Goal: Browse casually

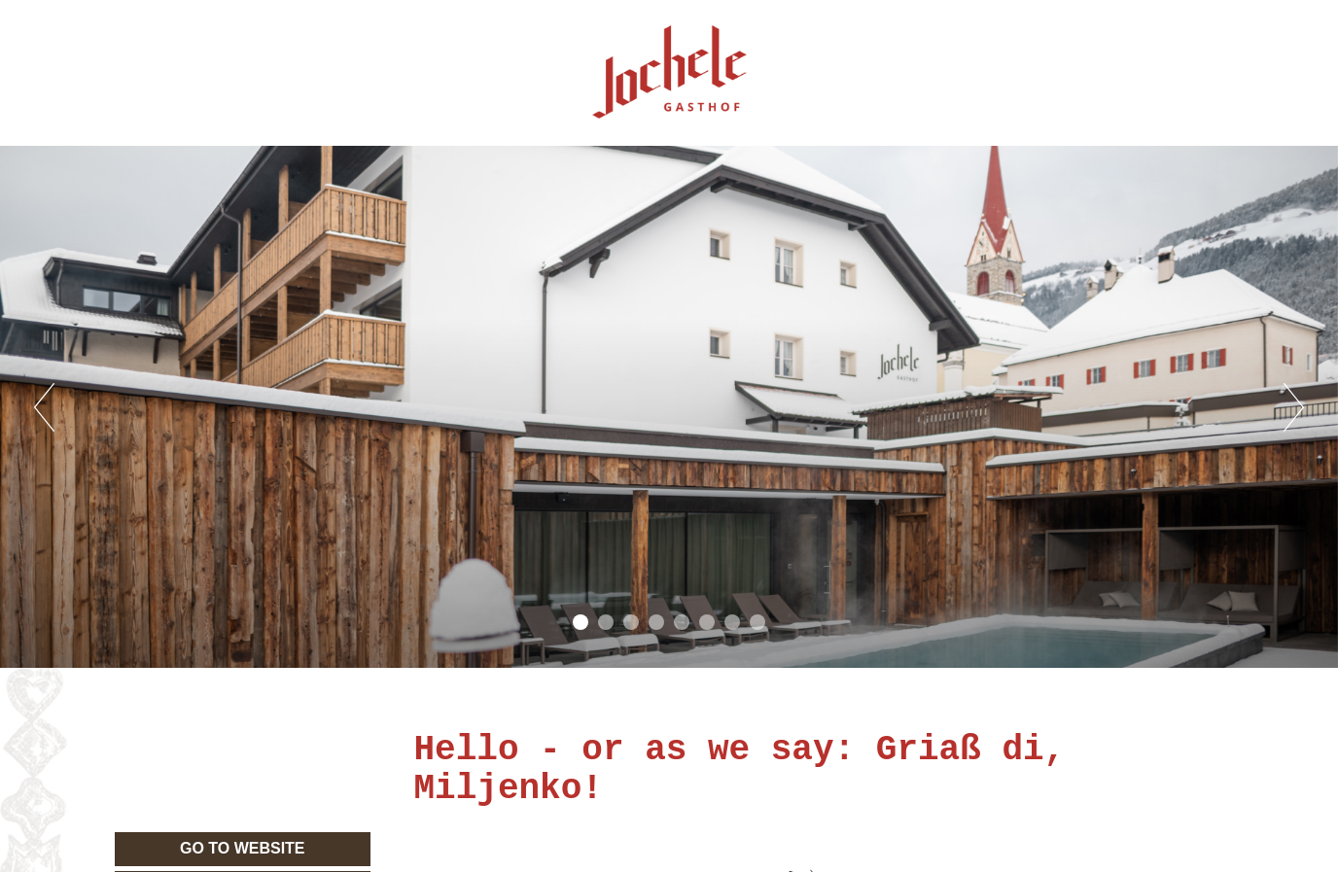
click at [777, 653] on div "Previous Next 1 2 3 4 5 6 7 8" at bounding box center [669, 407] width 1338 height 522
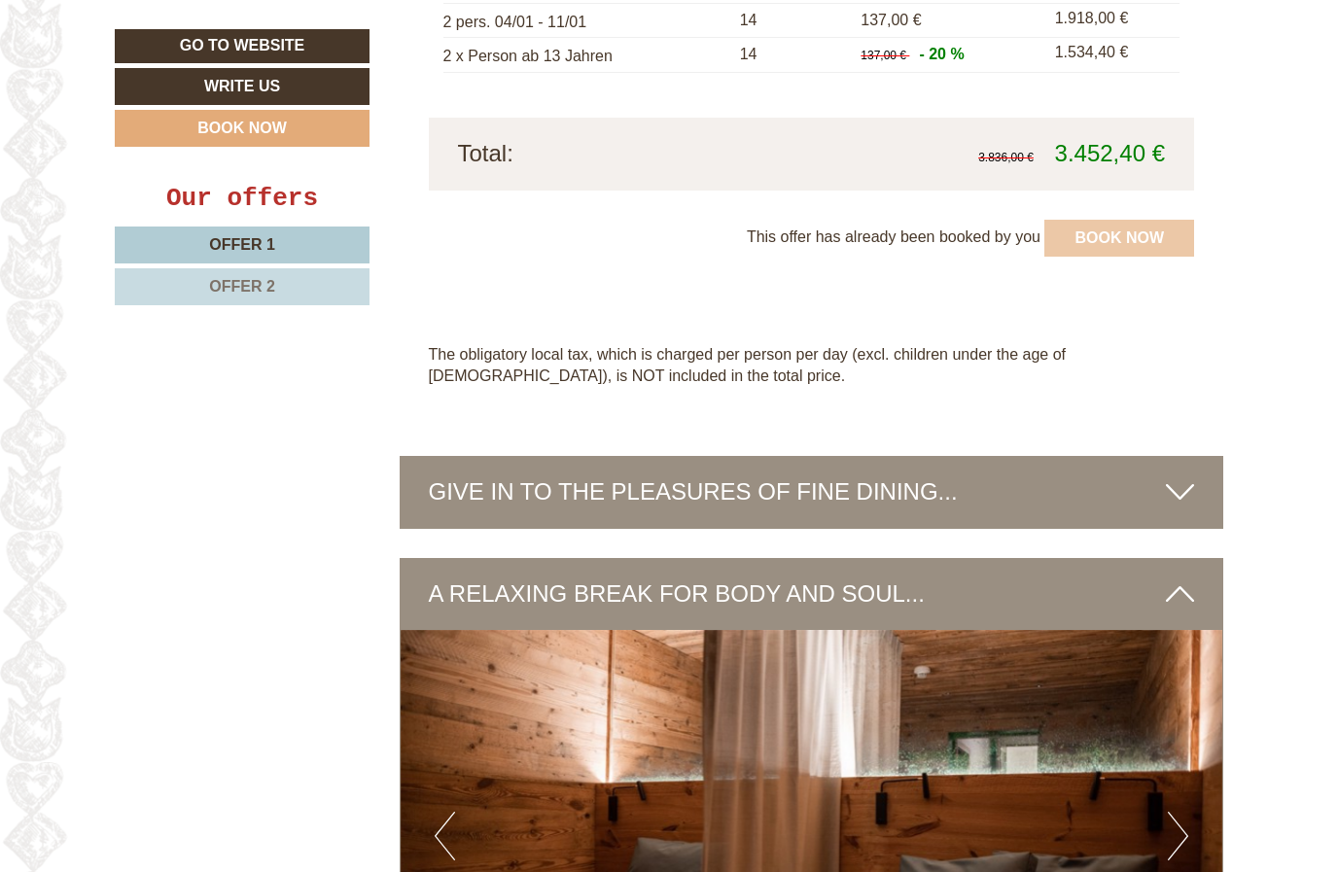
scroll to position [3970, 0]
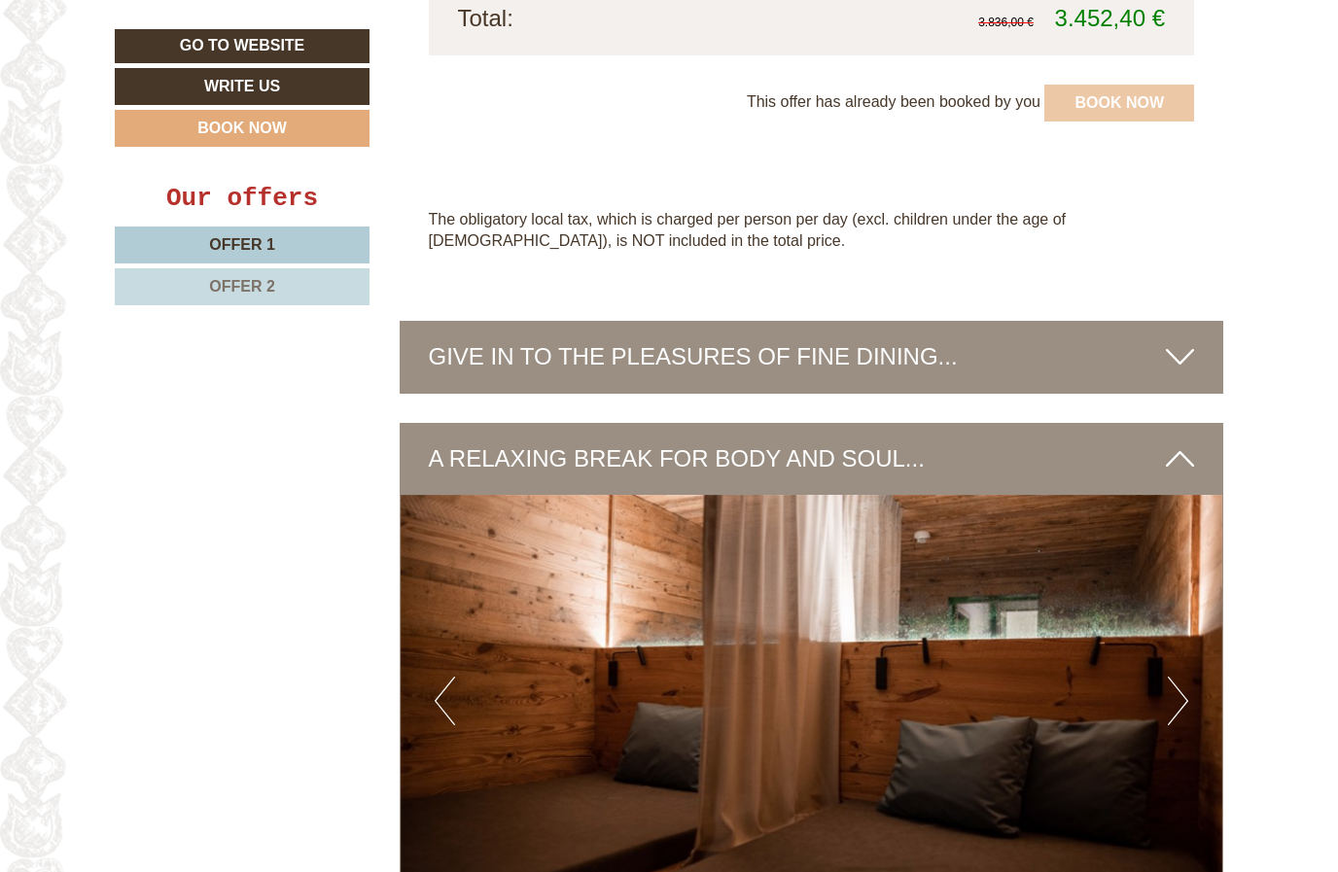
click at [1176, 677] on button "Next" at bounding box center [1177, 701] width 20 height 49
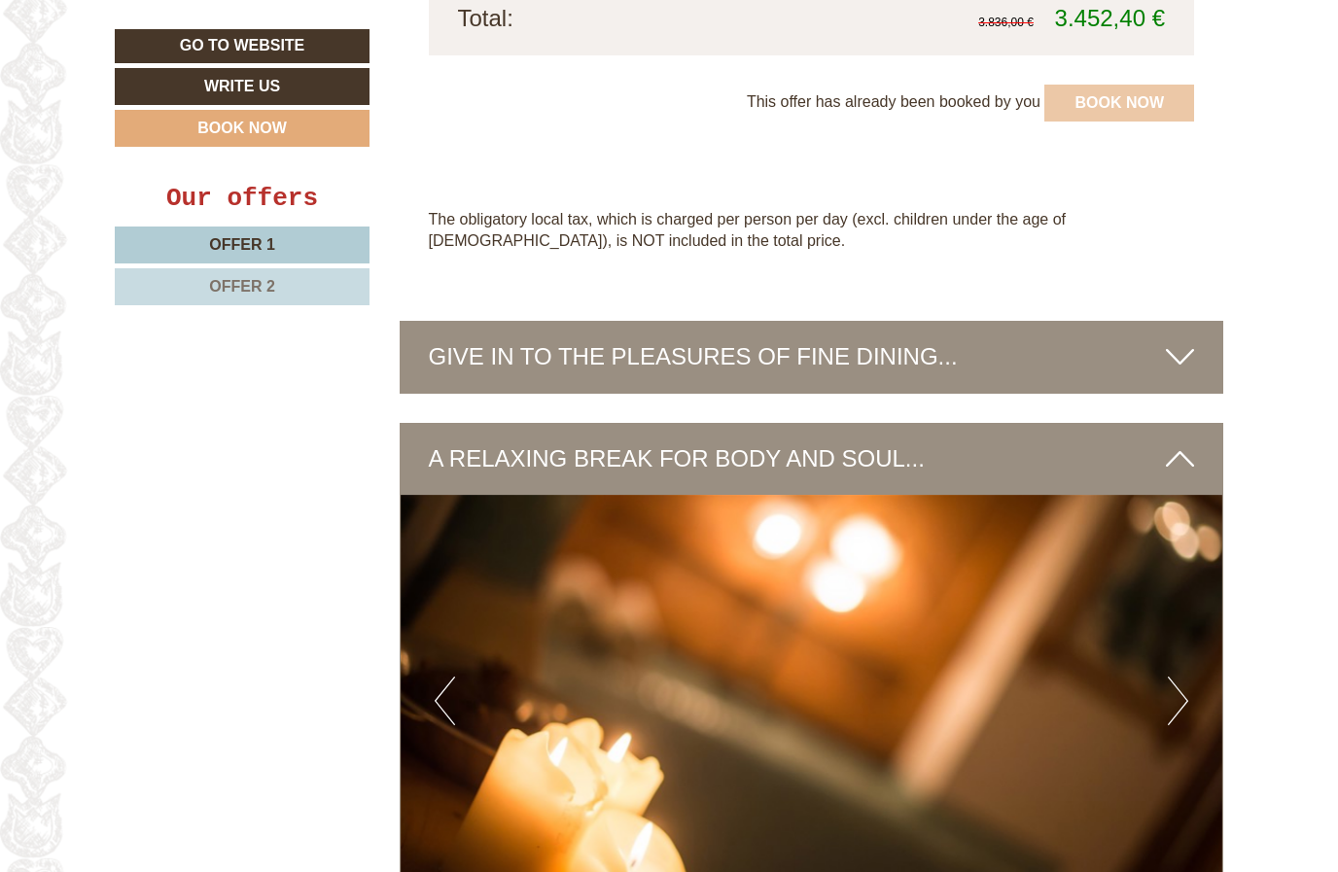
click at [1155, 608] on img at bounding box center [810, 700] width 821 height 411
click at [1191, 606] on img at bounding box center [810, 700] width 821 height 411
click at [1170, 677] on button "Next" at bounding box center [1177, 701] width 20 height 49
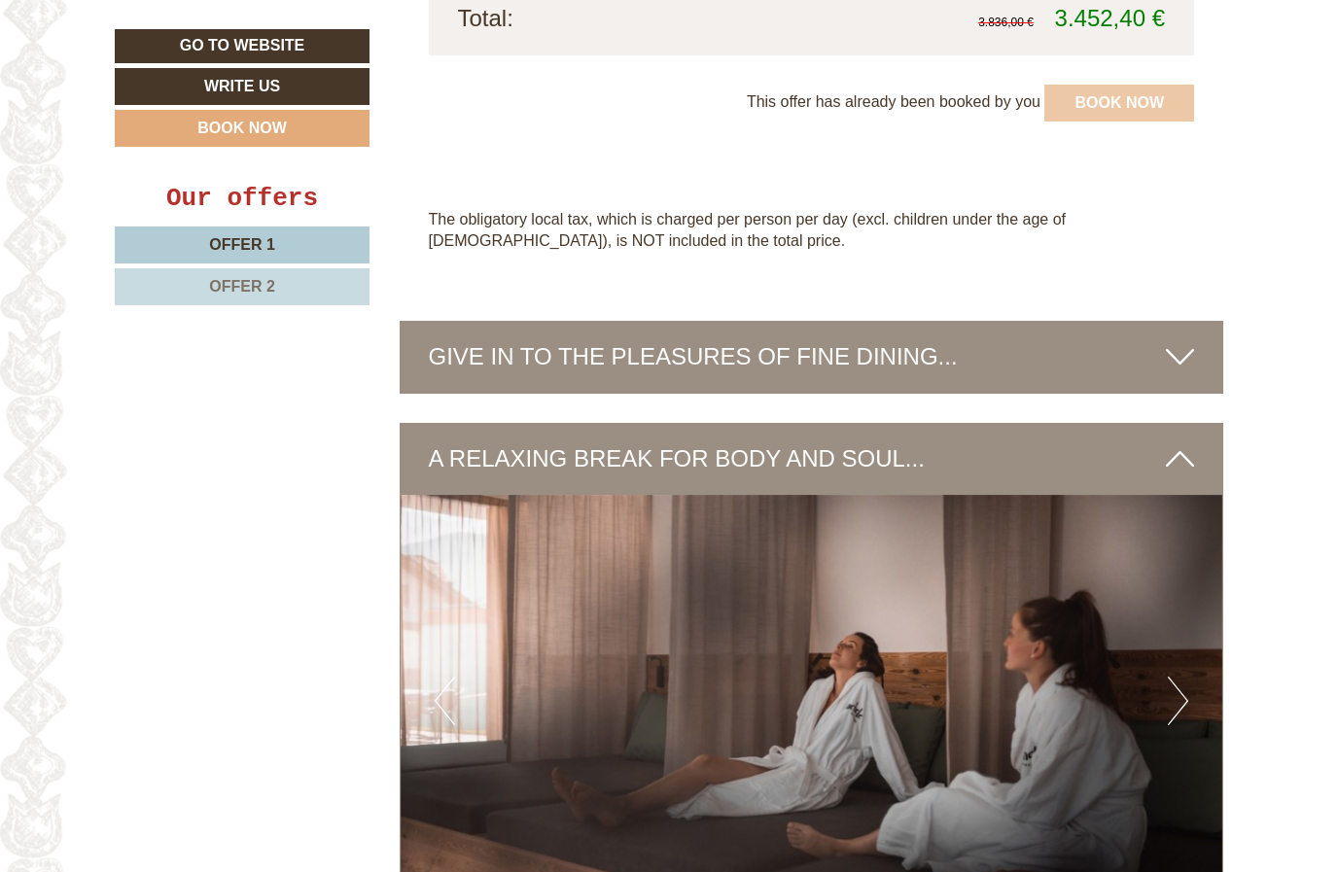
click at [1172, 677] on button "Next" at bounding box center [1177, 701] width 20 height 49
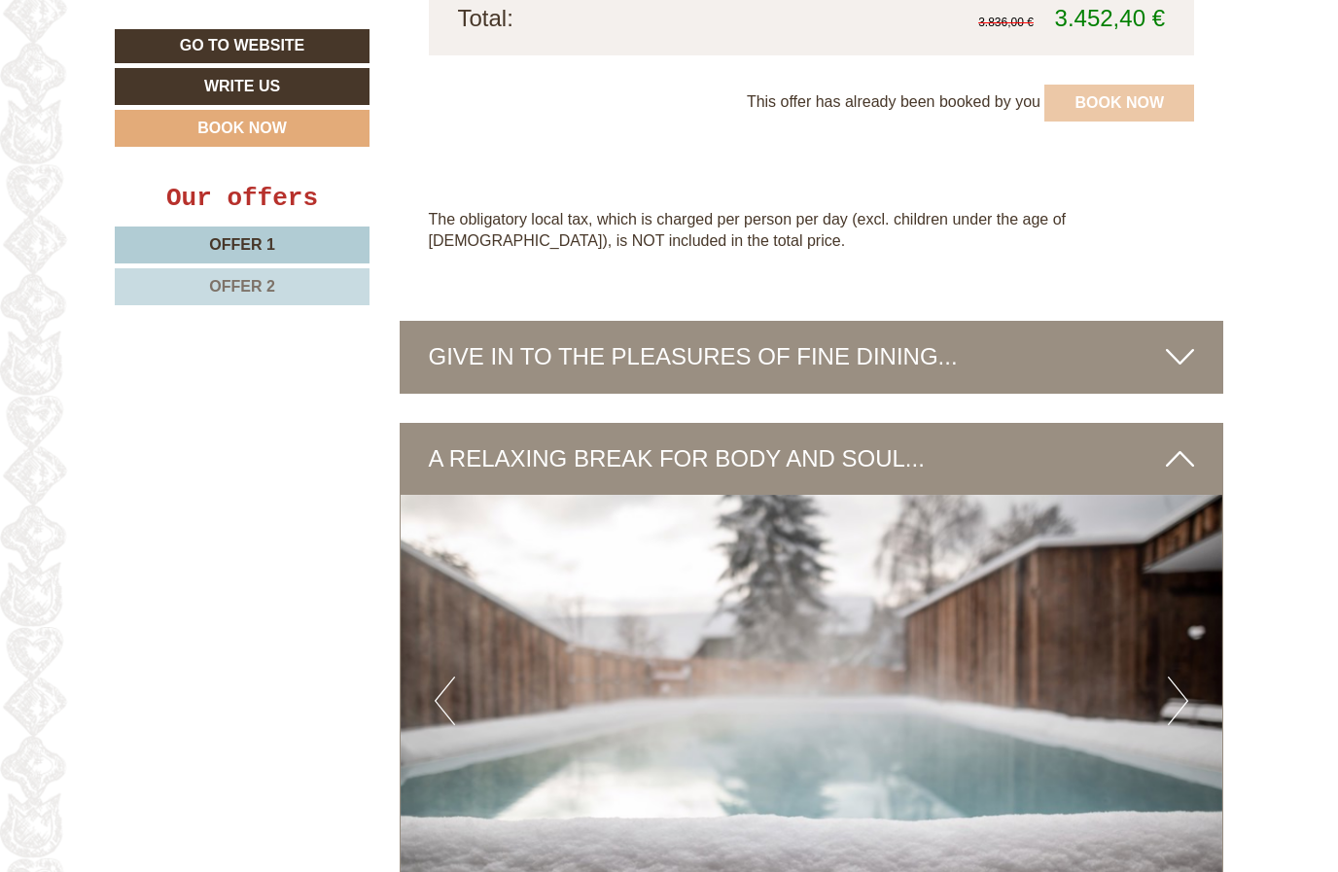
click at [1182, 677] on button "Next" at bounding box center [1177, 701] width 20 height 49
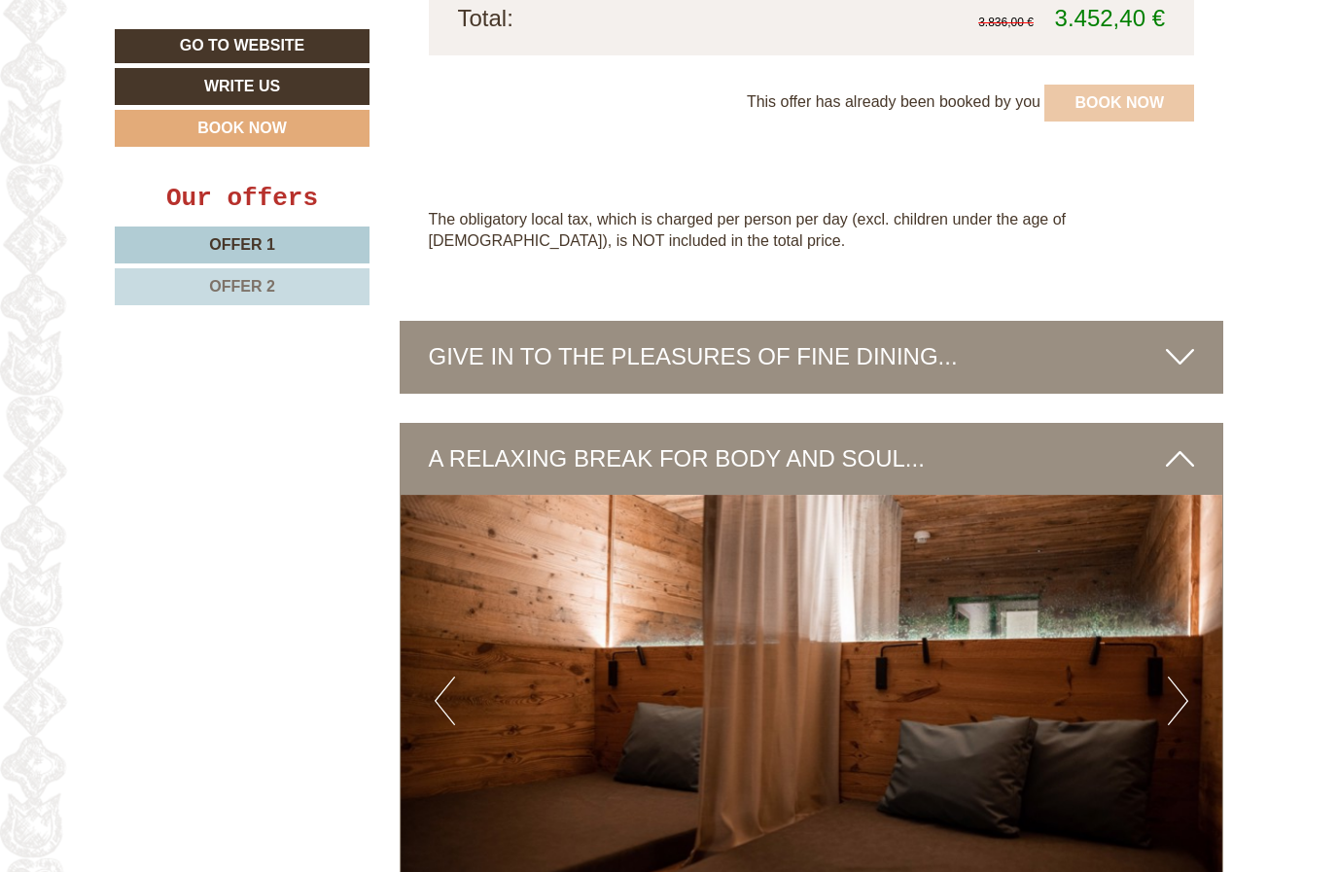
click at [1192, 595] on img at bounding box center [810, 700] width 821 height 411
click at [1182, 677] on button "Next" at bounding box center [1177, 701] width 20 height 49
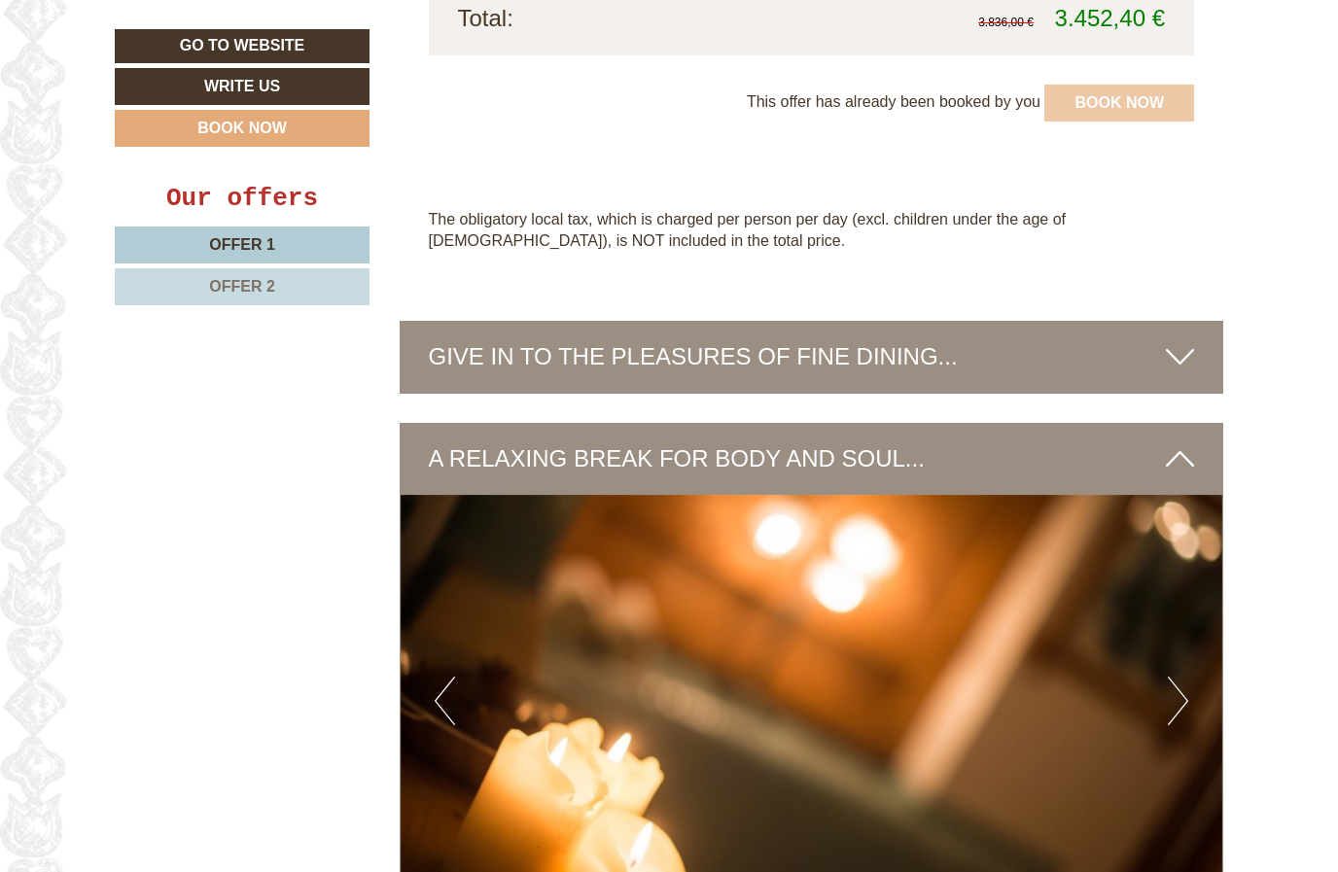
click at [1171, 677] on button "Next" at bounding box center [1177, 701] width 20 height 49
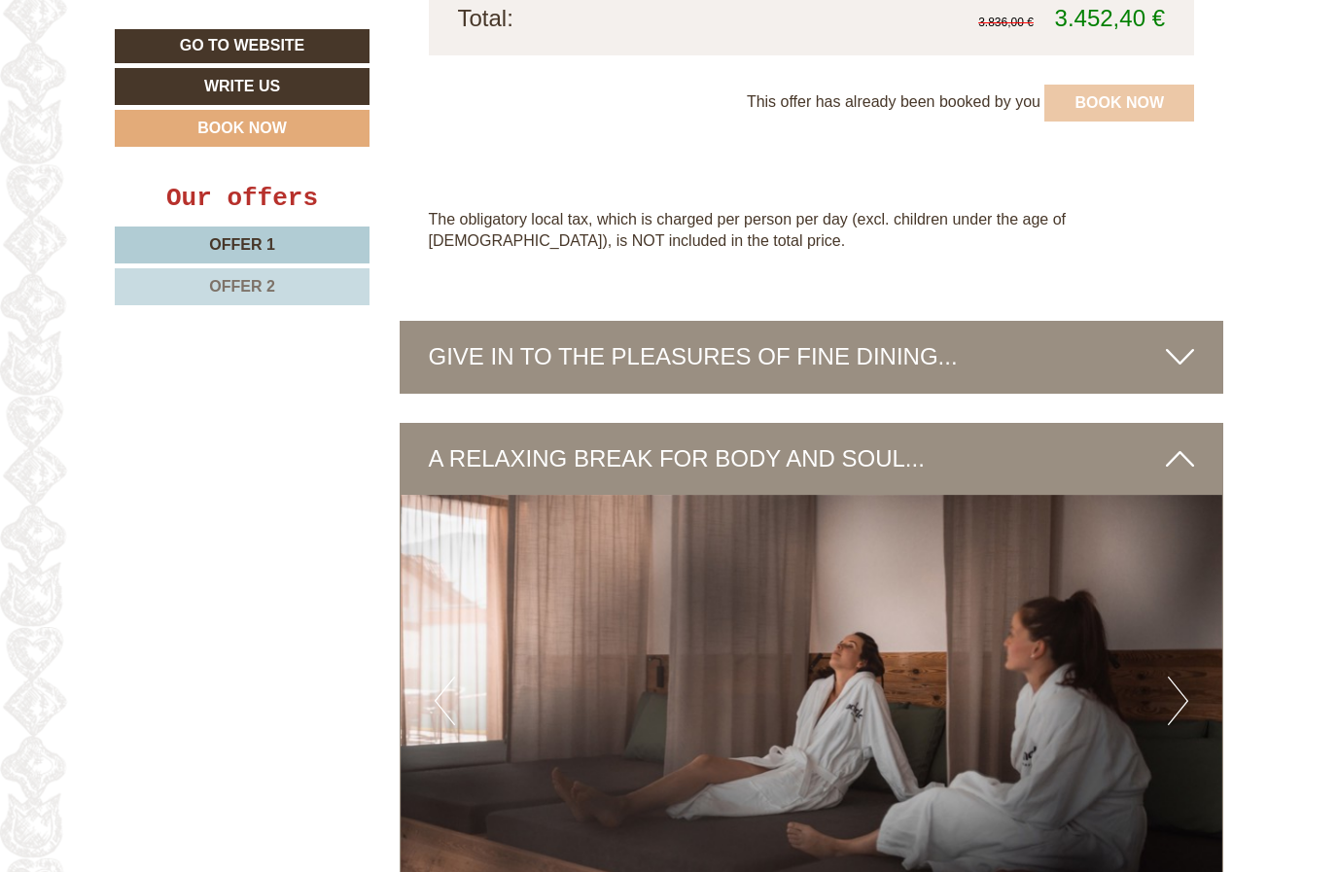
click at [1177, 677] on button "Next" at bounding box center [1177, 701] width 20 height 49
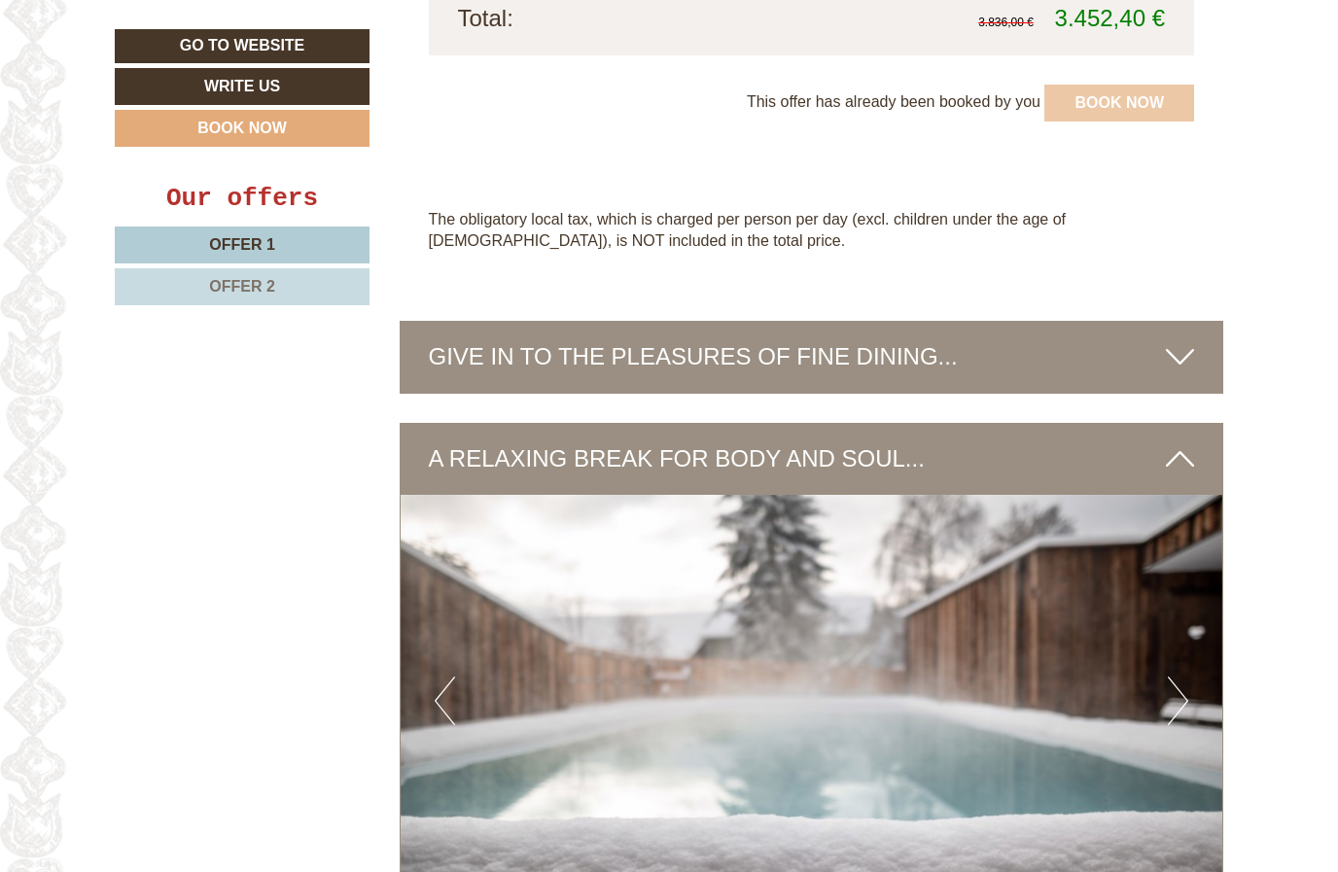
click at [1171, 677] on button "Next" at bounding box center [1177, 701] width 20 height 49
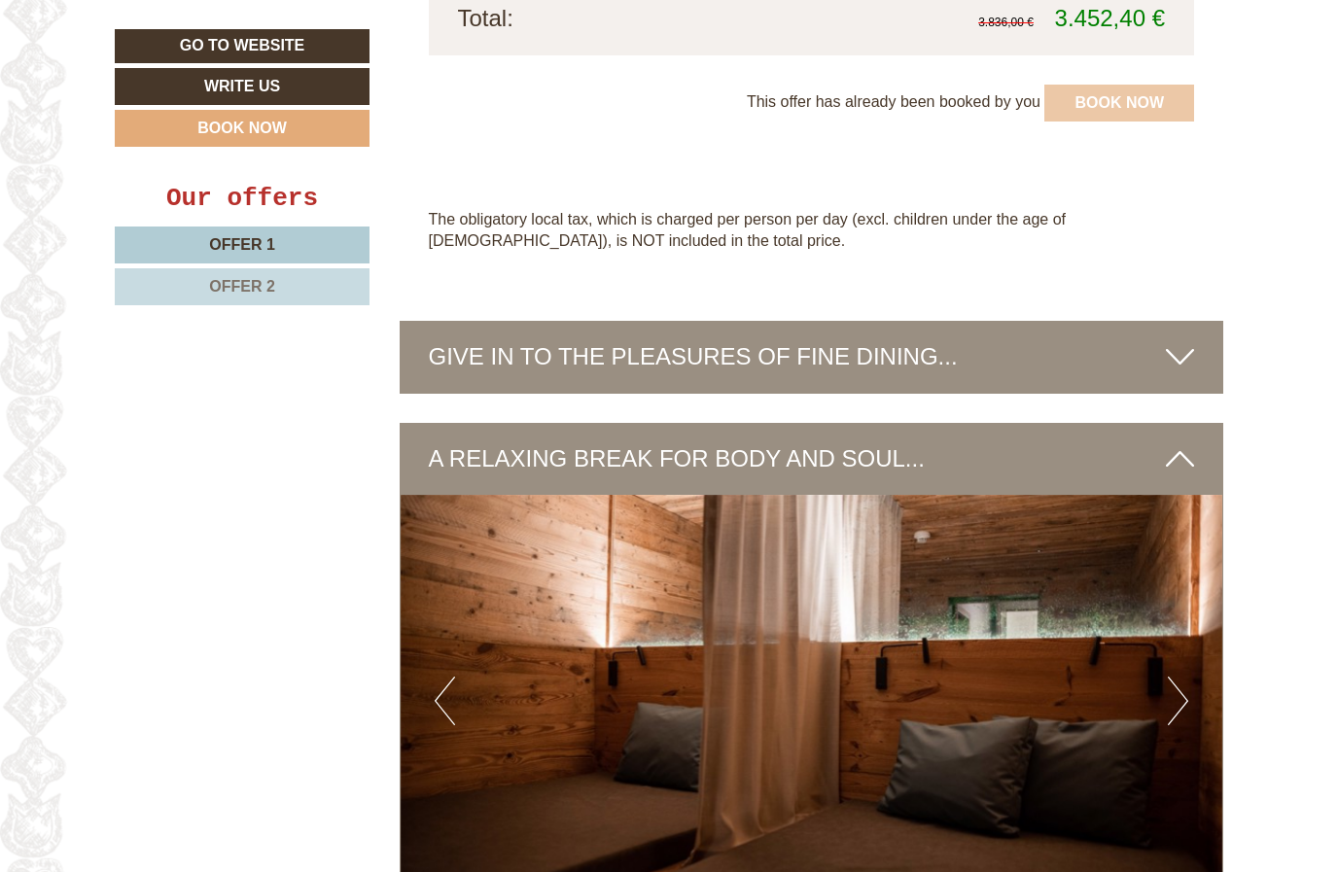
click at [1172, 677] on button "Next" at bounding box center [1177, 701] width 20 height 49
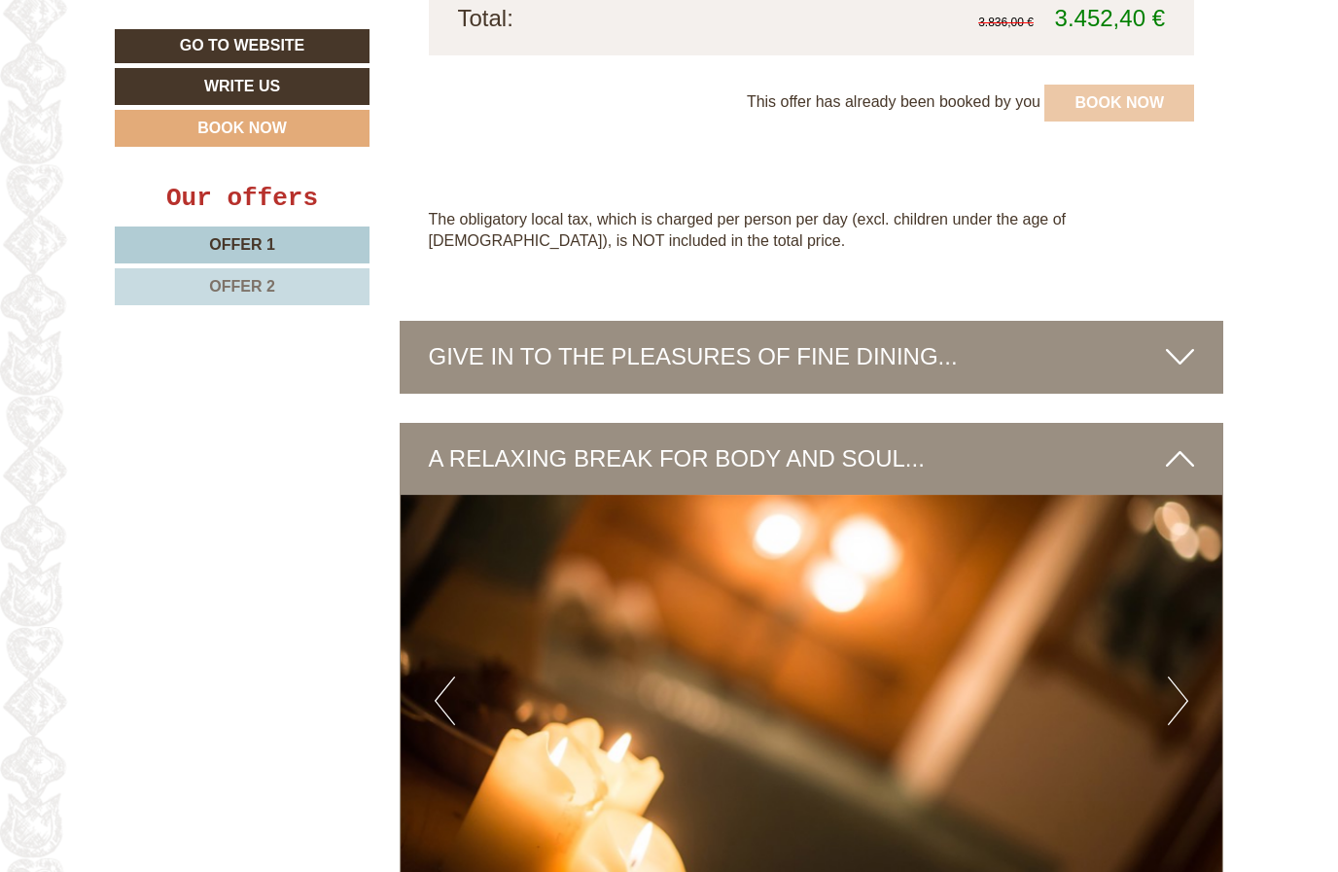
click at [1170, 677] on button "Next" at bounding box center [1177, 701] width 20 height 49
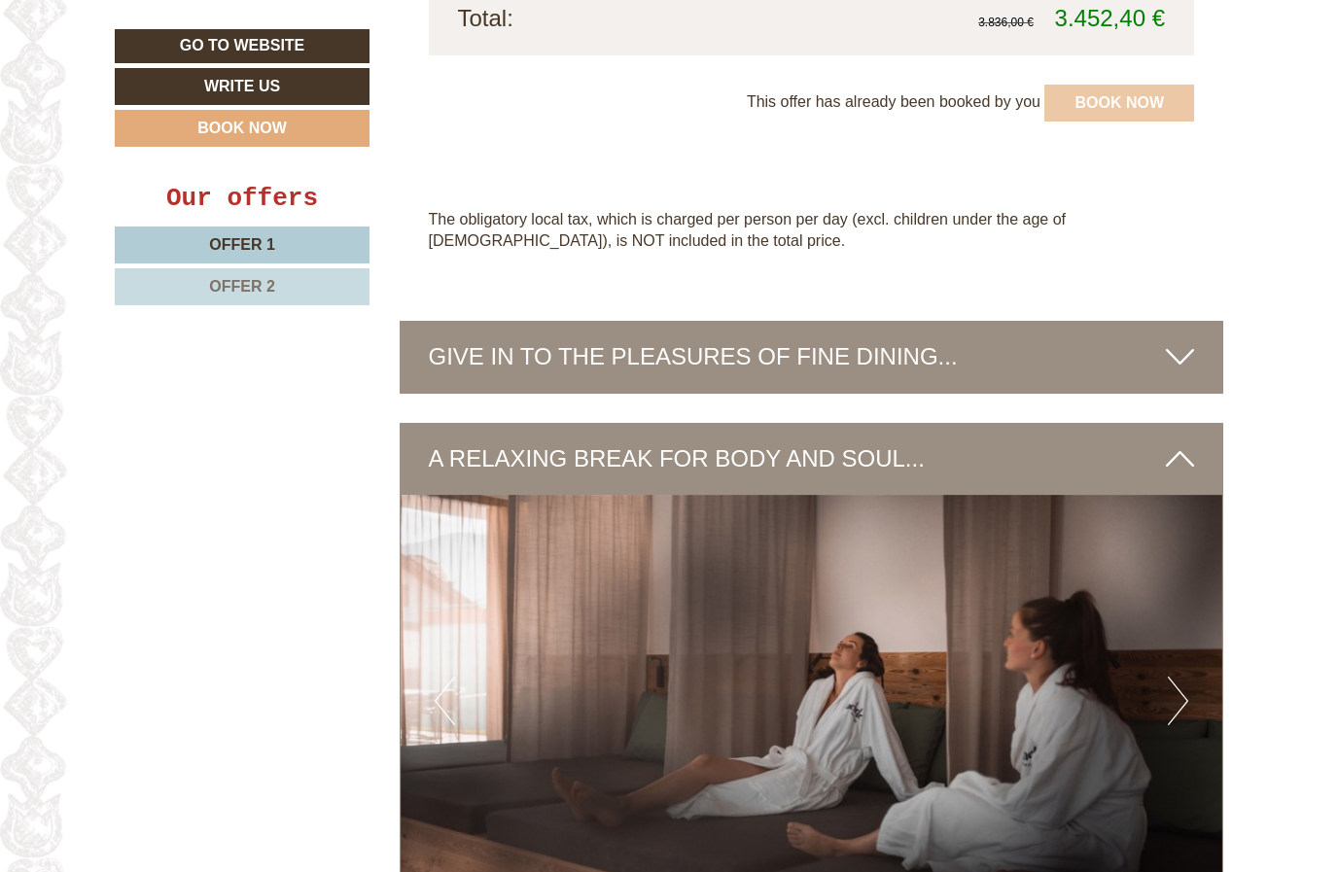
click at [1175, 677] on button "Next" at bounding box center [1177, 701] width 20 height 49
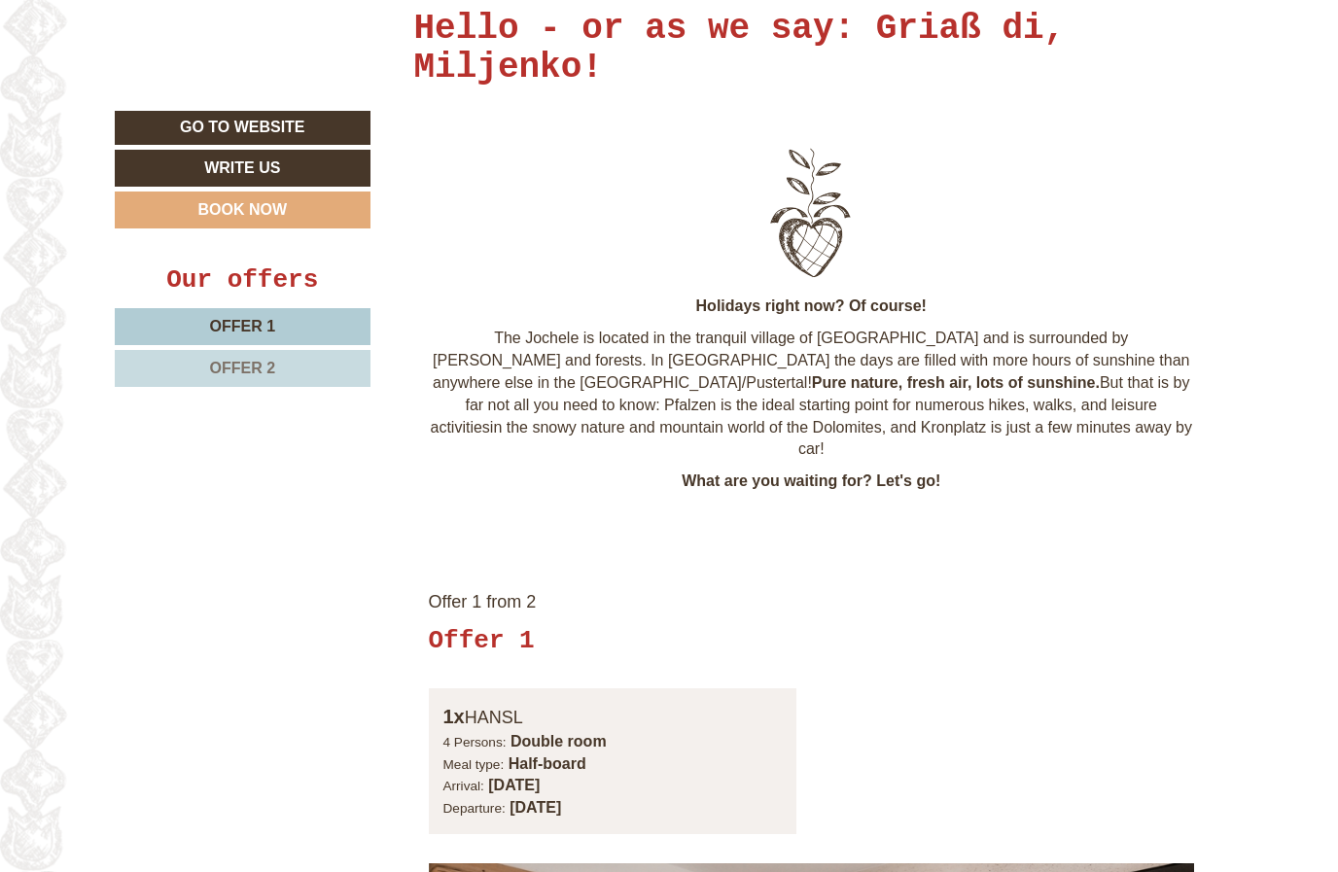
scroll to position [706, 0]
